Goal: Task Accomplishment & Management: Manage account settings

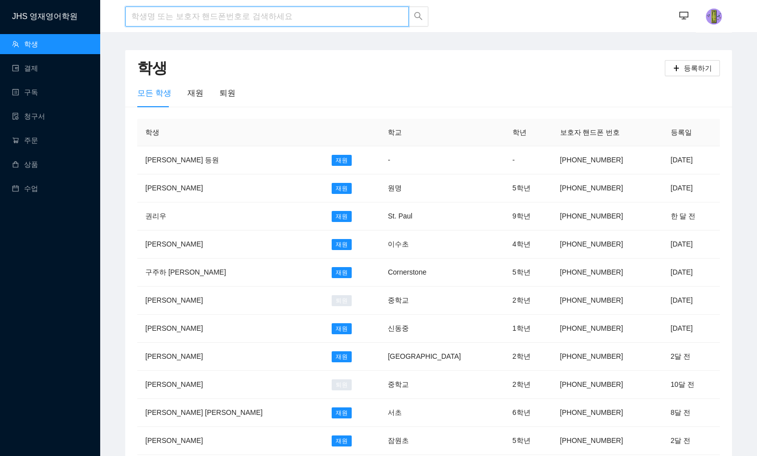
click at [255, 15] on input "search" at bounding box center [267, 17] width 284 height 20
type input "t"
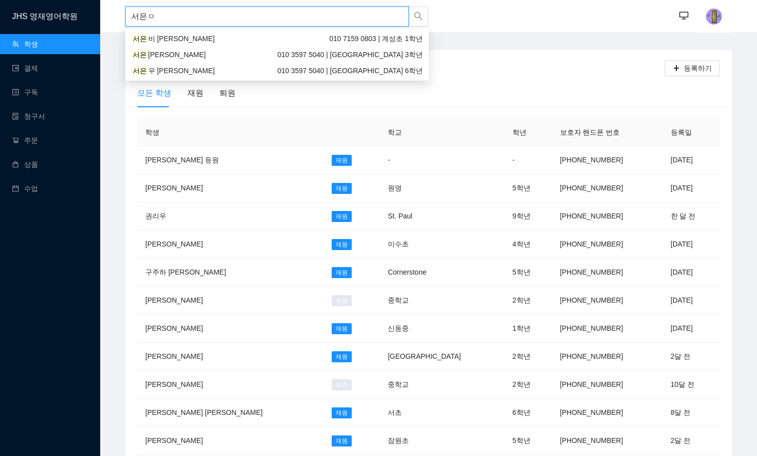
type input "[PERSON_NAME]"
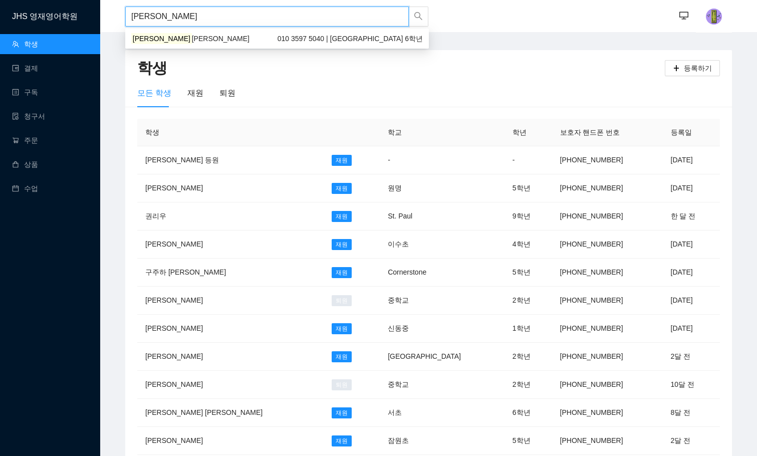
click at [214, 41] on div "[PERSON_NAME] [PERSON_NAME] 010 3597 5040 | 계성초등학교 6학년" at bounding box center [277, 38] width 292 height 11
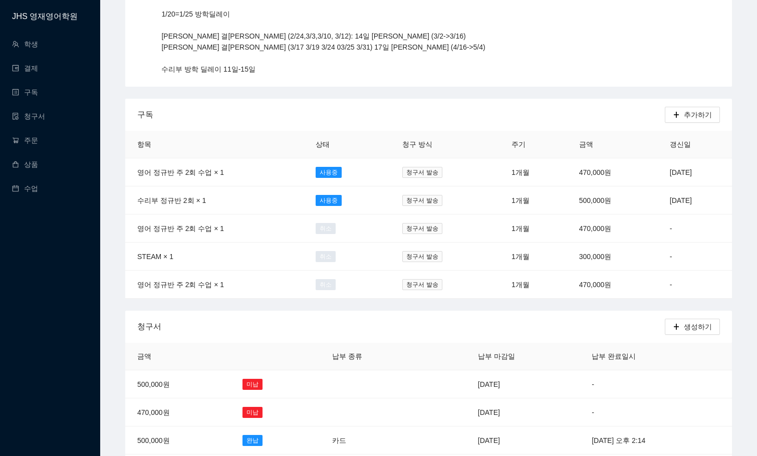
scroll to position [250, 0]
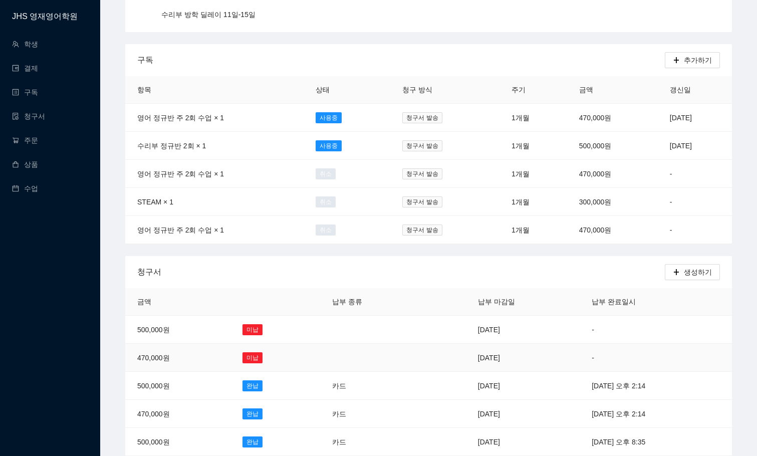
click at [477, 351] on td "[DATE]" at bounding box center [523, 358] width 114 height 28
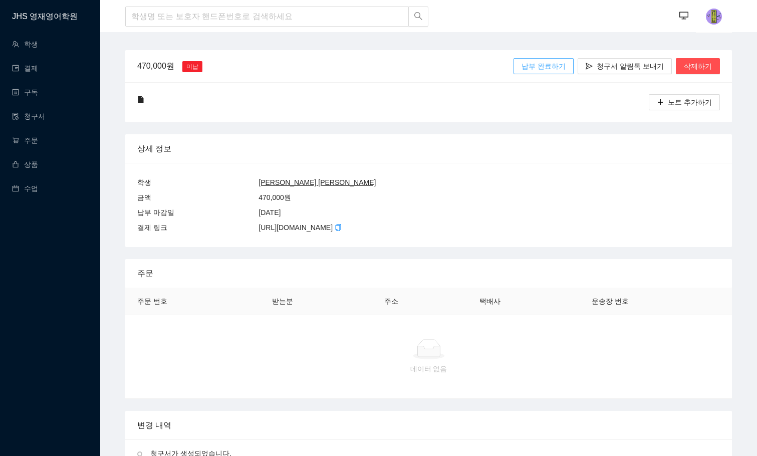
click at [549, 65] on span "납부 완료하기" at bounding box center [543, 66] width 44 height 11
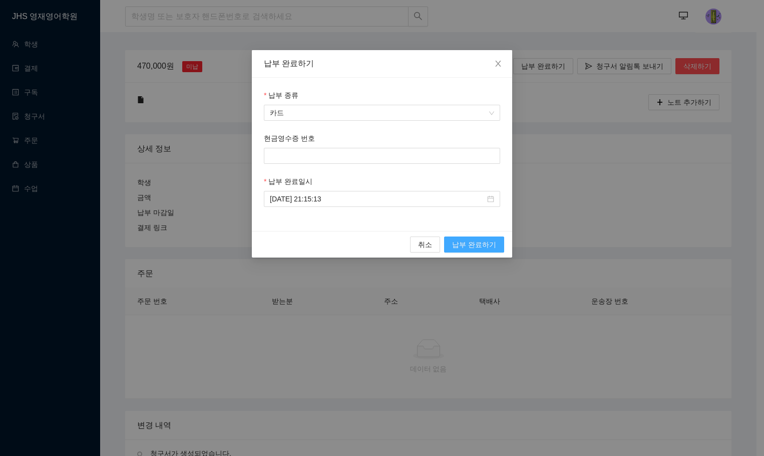
click at [477, 250] on button "납부 완료하기" at bounding box center [474, 244] width 60 height 16
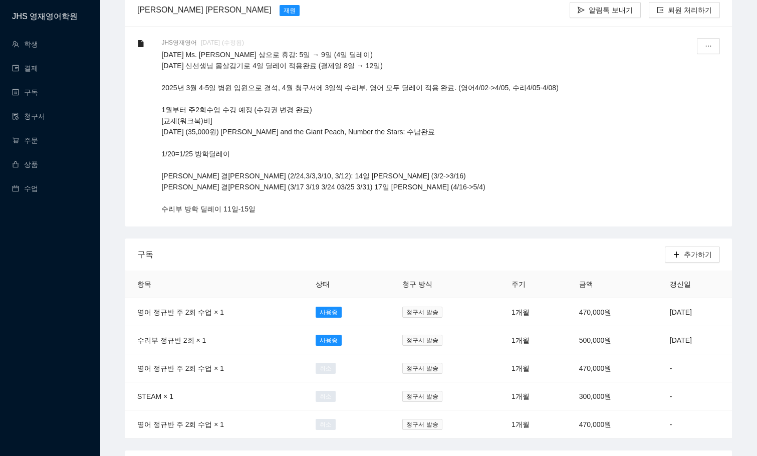
scroll to position [200, 0]
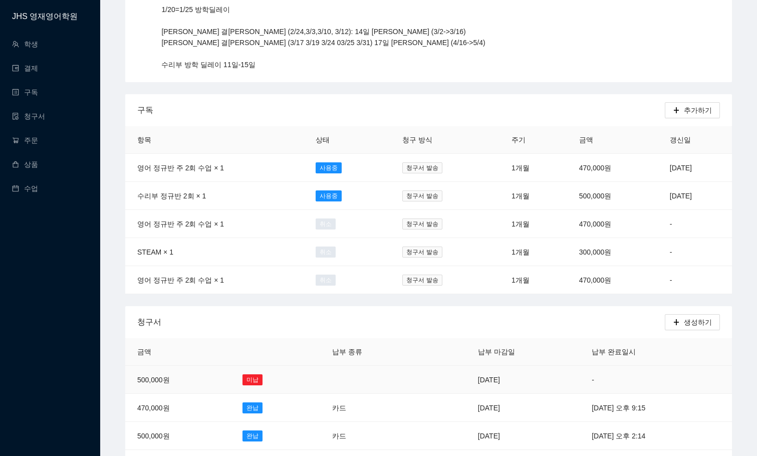
click at [466, 373] on td "[DATE]" at bounding box center [523, 380] width 114 height 28
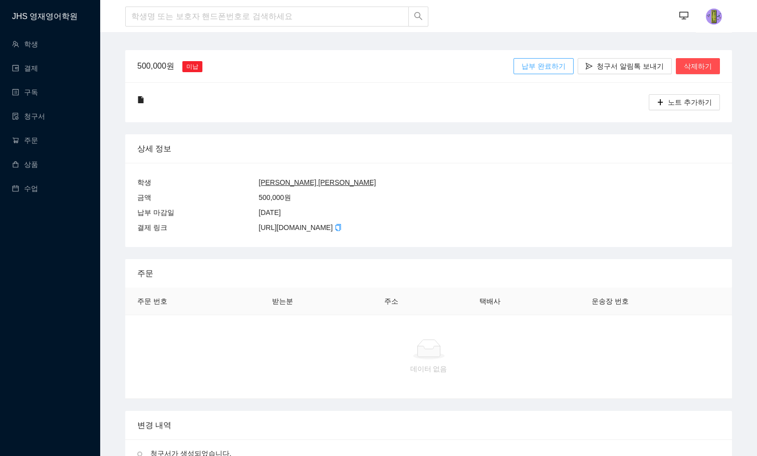
click at [550, 66] on span "납부 완료하기" at bounding box center [543, 66] width 44 height 11
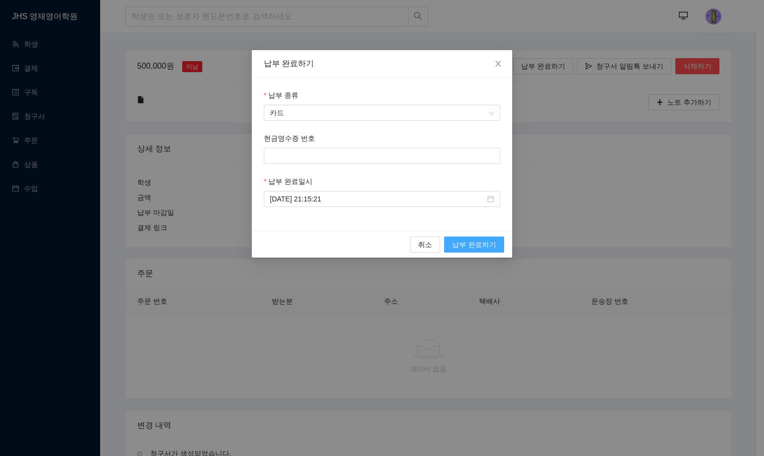
click at [462, 244] on span "납부 완료하기" at bounding box center [474, 244] width 44 height 11
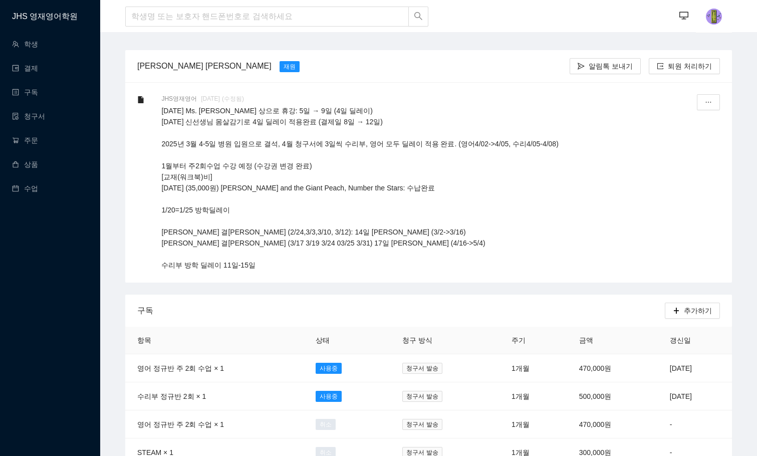
scroll to position [250, 0]
click at [303, 12] on input "search" at bounding box center [267, 17] width 284 height 20
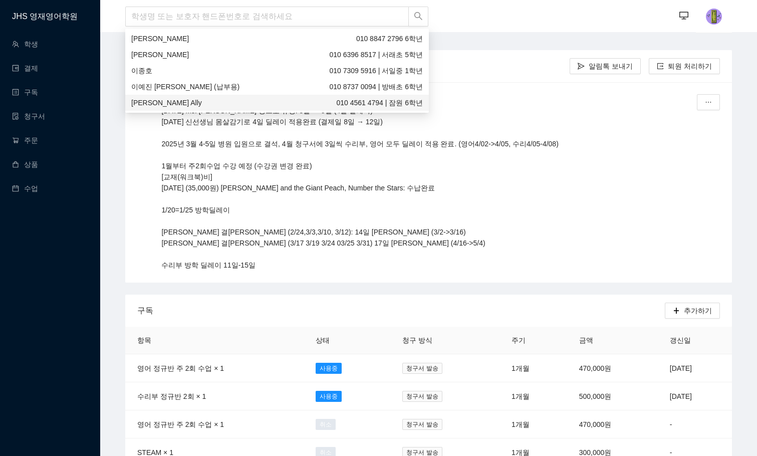
click at [486, 190] on p "[DATE] Ms. [PERSON_NAME] 상으로 휴강: 5일 → 9일 (4일 딜레이) [DATE] 신선생님 몸살감기로 4일 딜레이 적용완료…" at bounding box center [416, 187] width 510 height 165
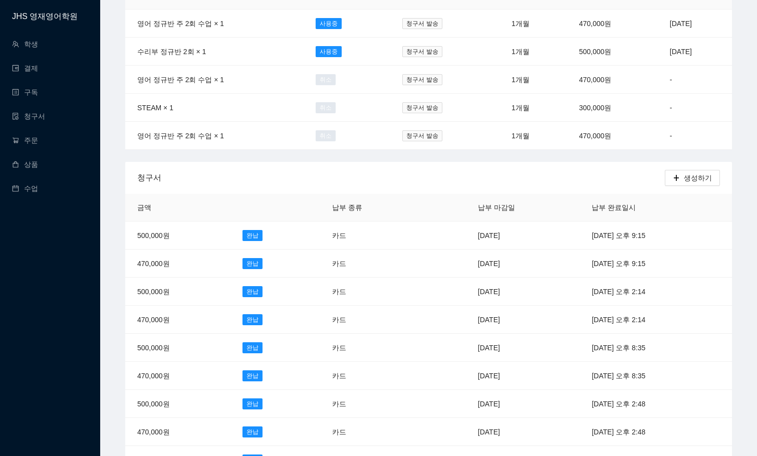
scroll to position [351, 0]
